Goal: Information Seeking & Learning: Learn about a topic

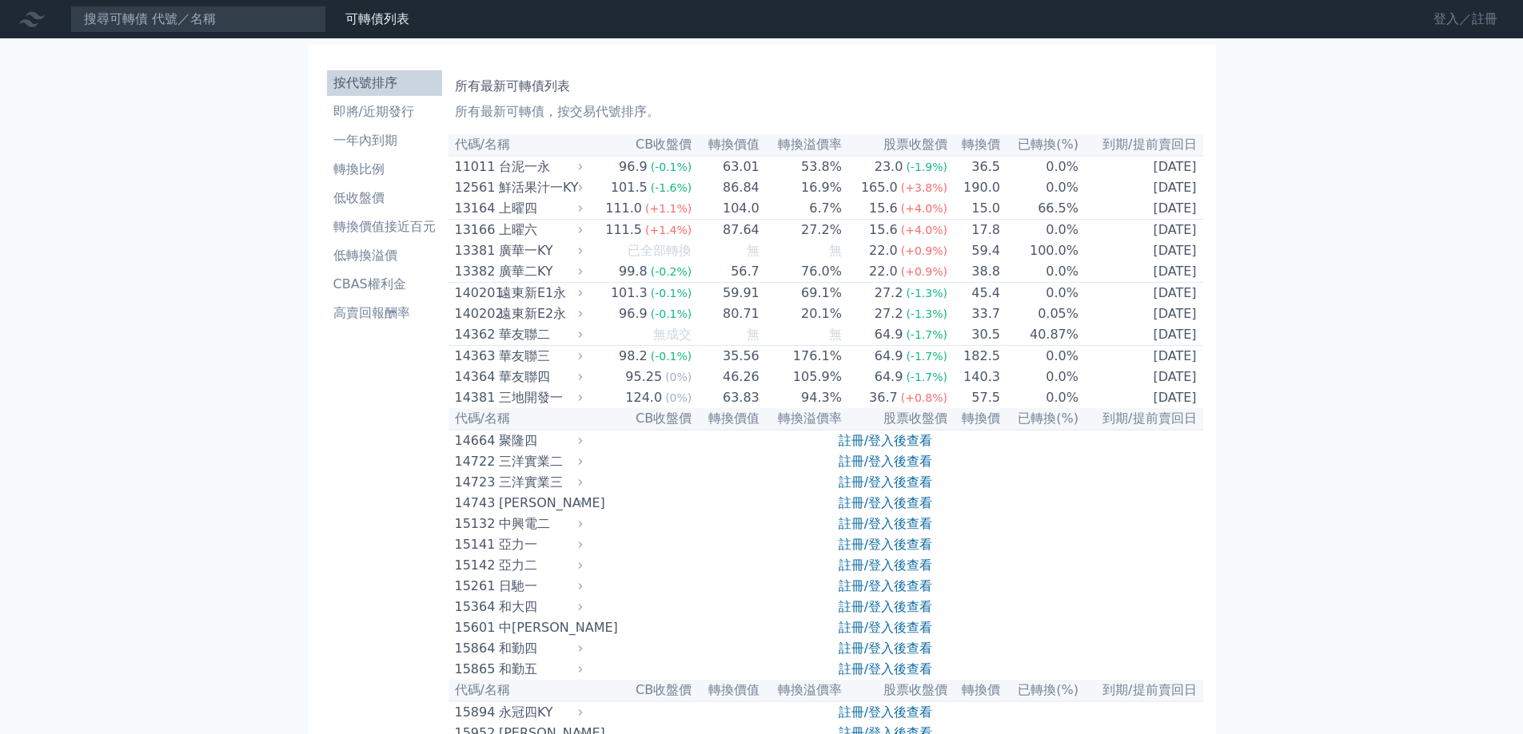
click at [1463, 14] on link "登入／註冊" at bounding box center [1465, 19] width 90 height 26
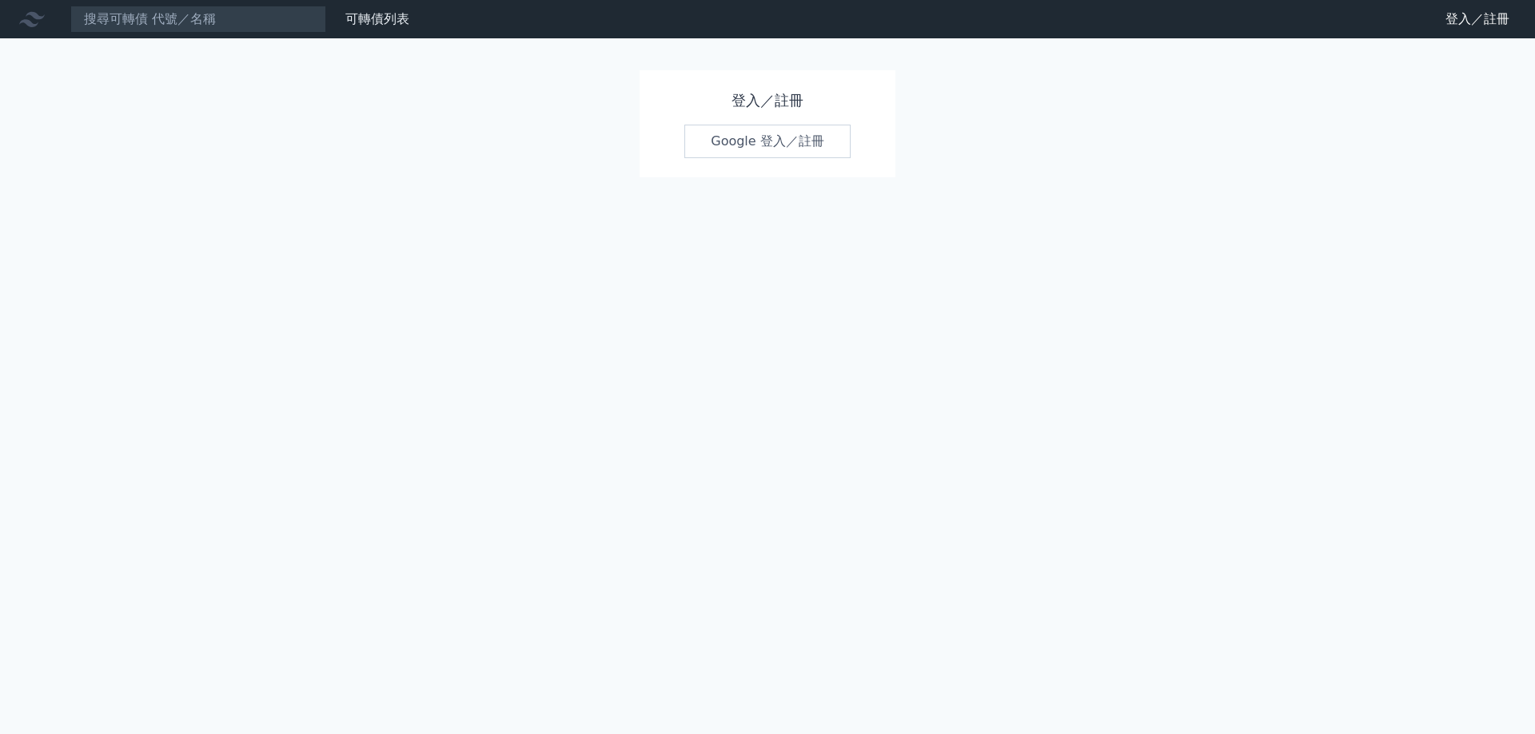
click at [727, 144] on link "Google 登入／註冊" at bounding box center [767, 142] width 166 height 34
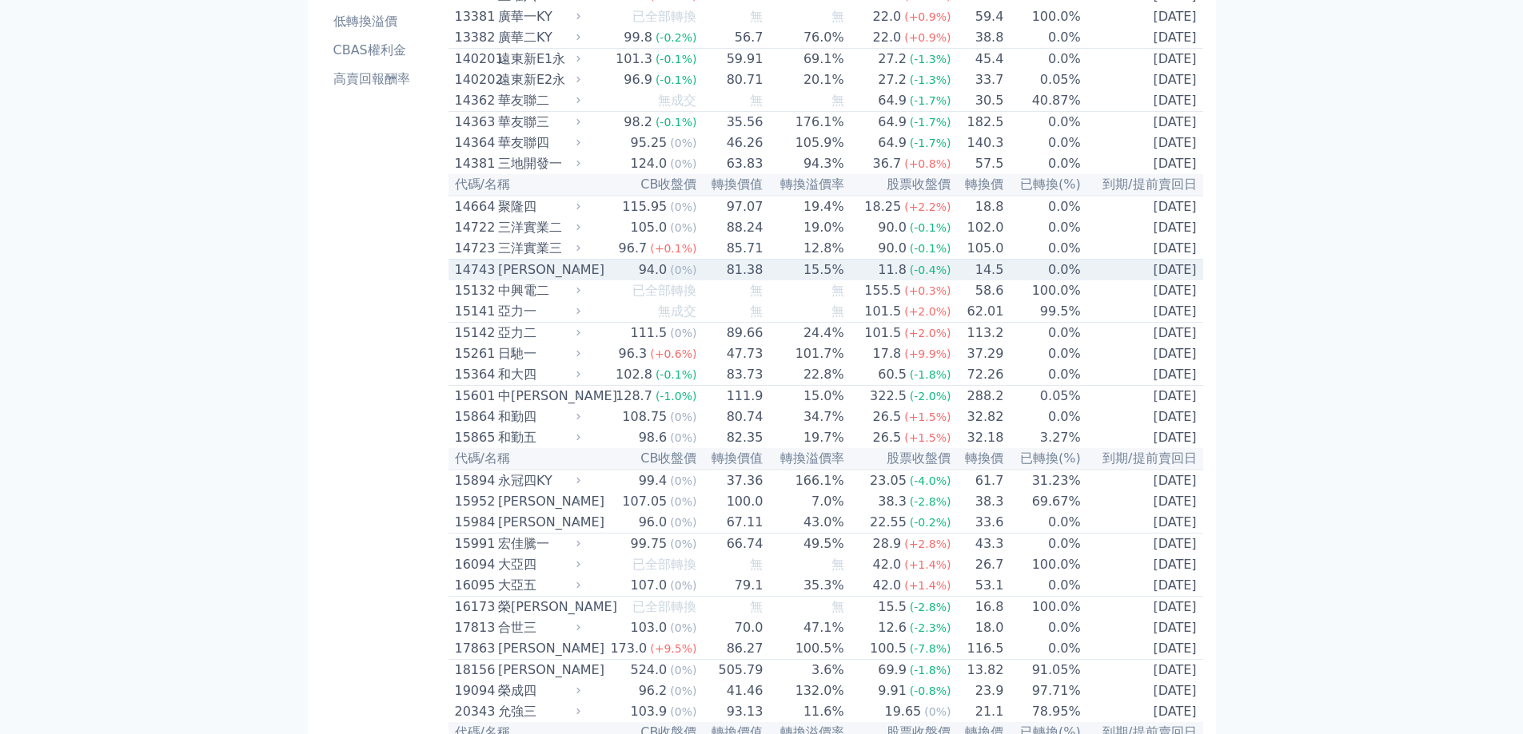
scroll to position [80, 0]
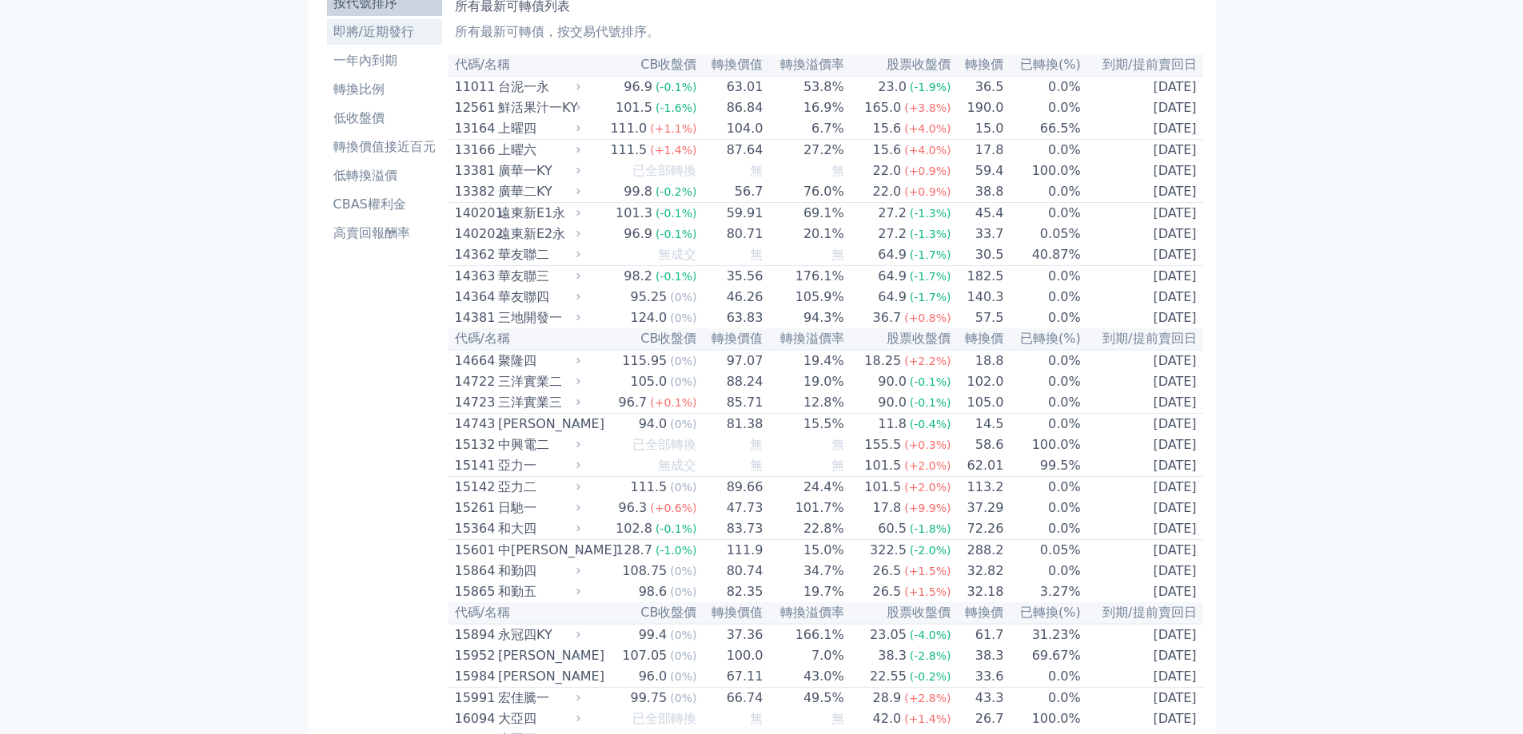
click at [384, 24] on li "即將/近期發行" at bounding box center [384, 31] width 115 height 19
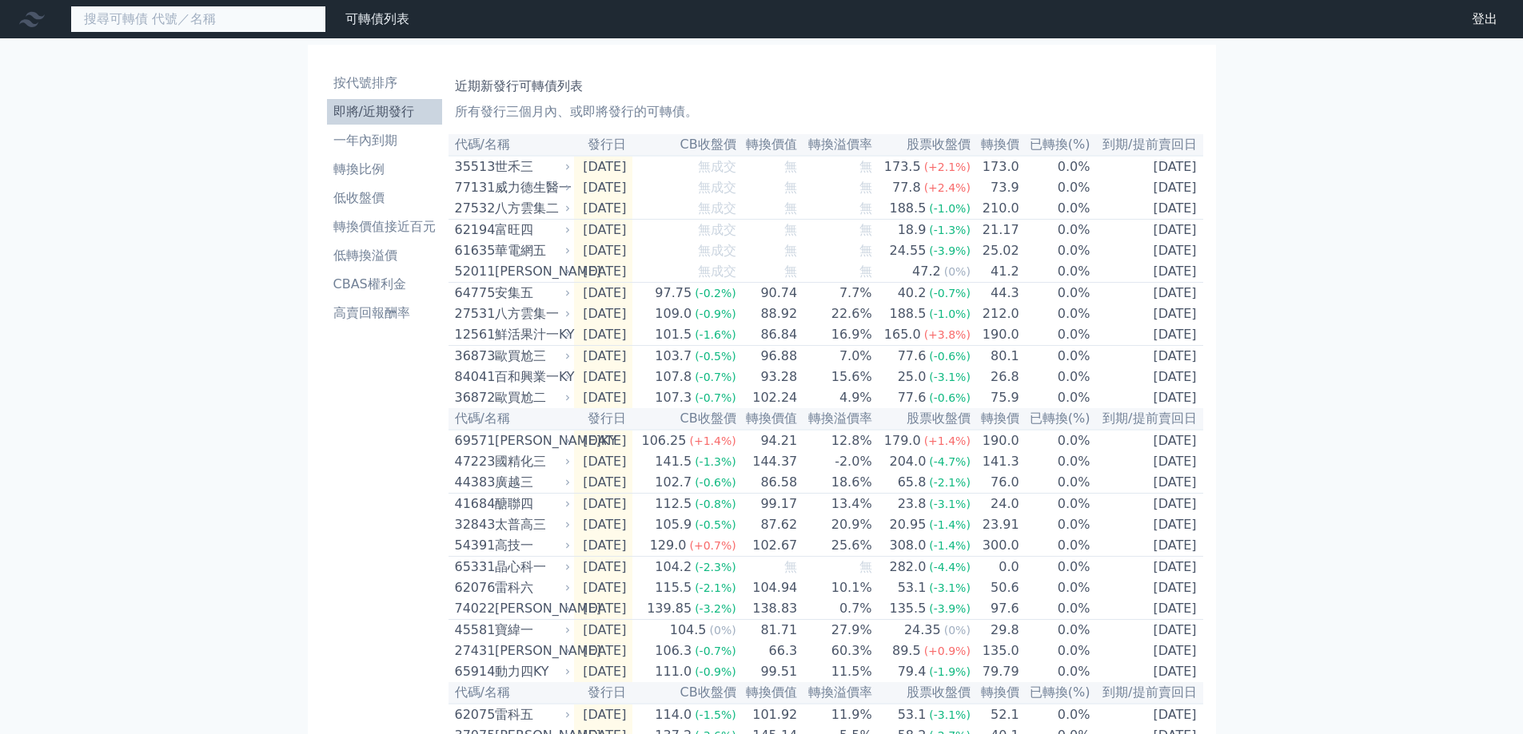
click at [216, 26] on input at bounding box center [198, 19] width 256 height 27
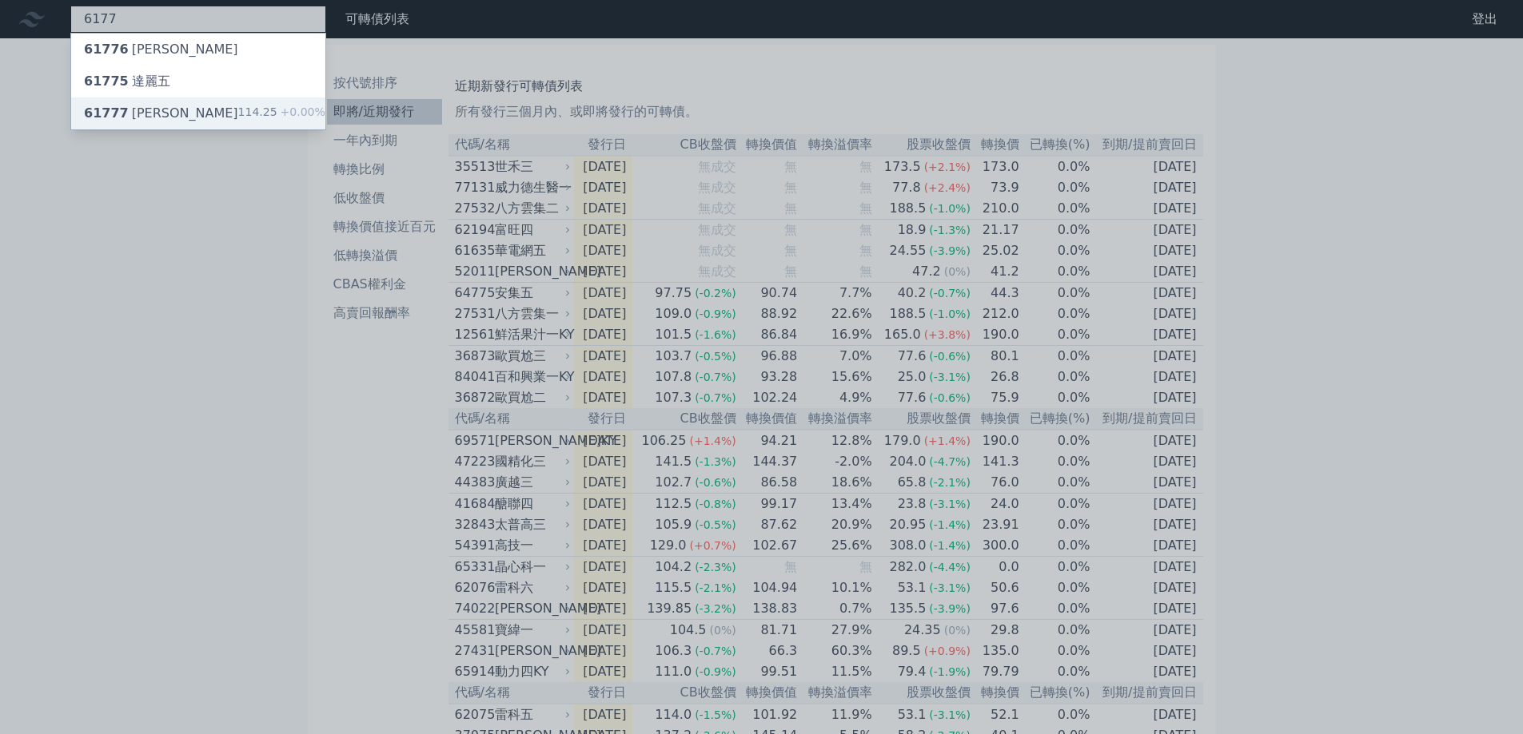
type input "6177"
click at [143, 106] on div "61777 [PERSON_NAME]" at bounding box center [161, 113] width 154 height 19
